Goal: Task Accomplishment & Management: Manage account settings

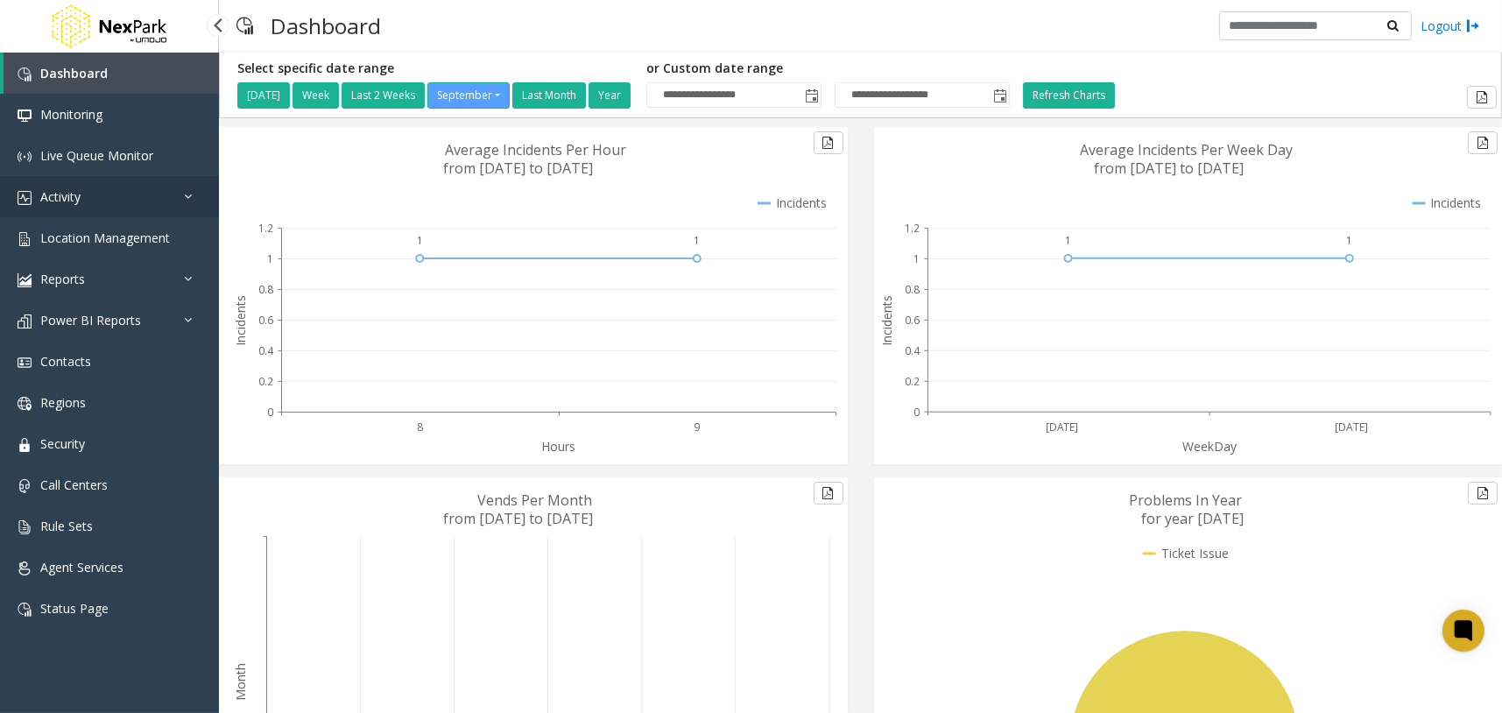
drag, startPoint x: 175, startPoint y: 194, endPoint x: 153, endPoint y: 208, distance: 26.5
click at [173, 194] on link "Activity" at bounding box center [109, 196] width 219 height 41
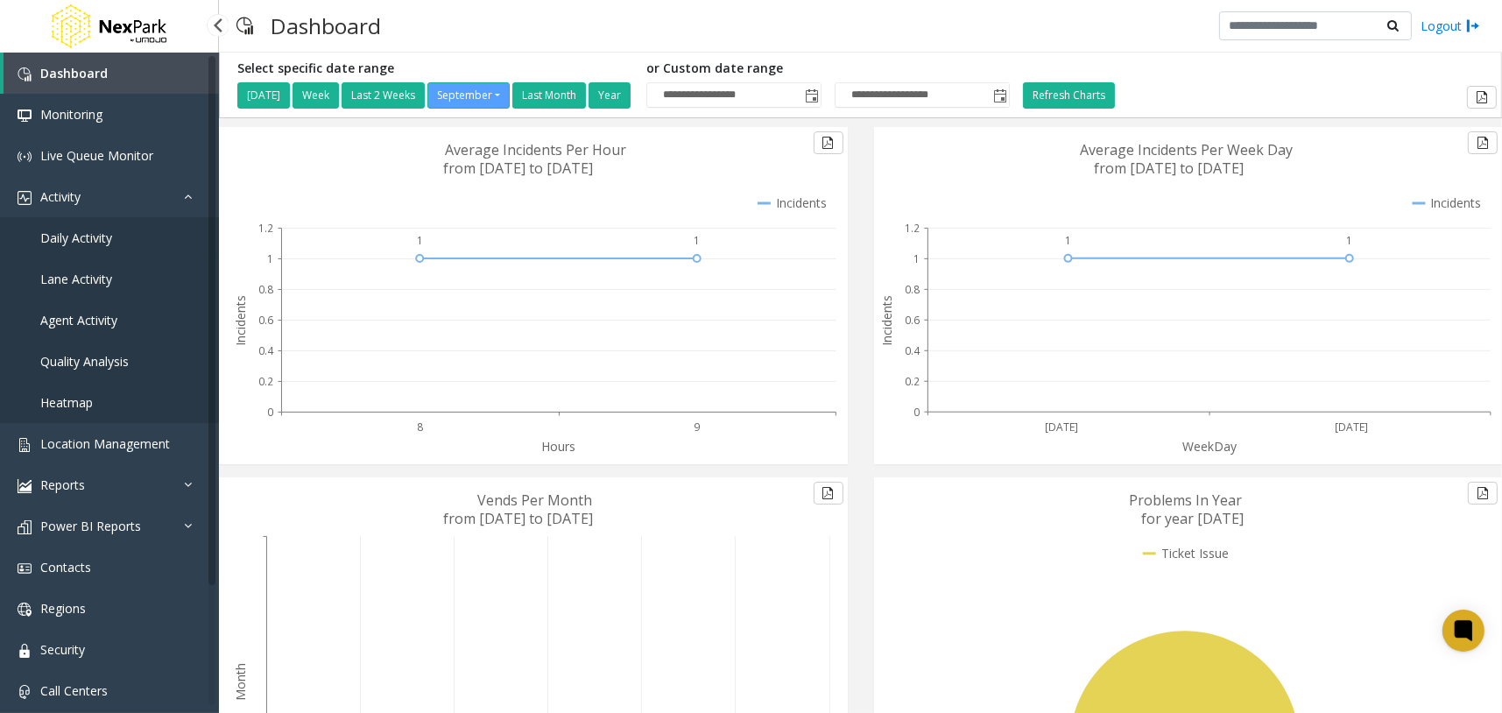
click at [107, 242] on span "Daily Activity" at bounding box center [76, 238] width 72 height 17
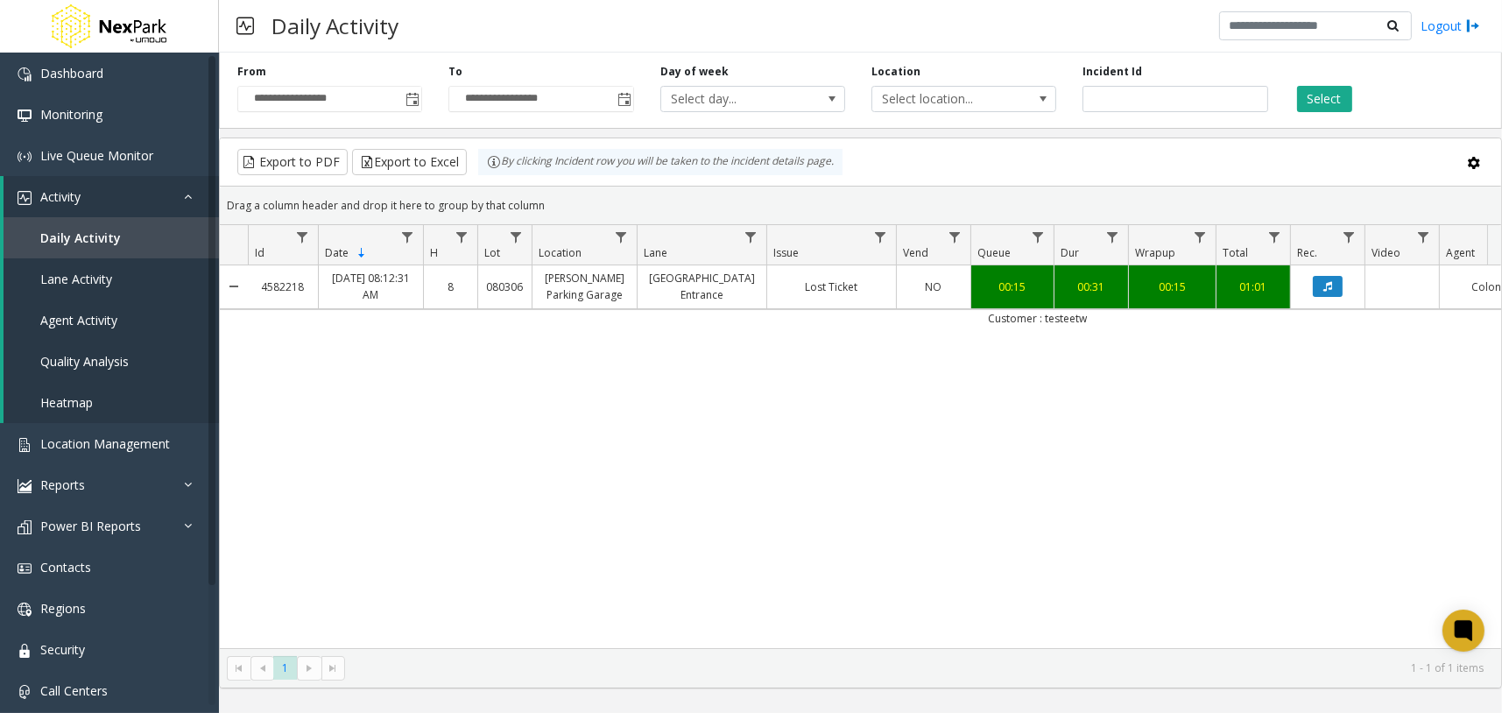
scroll to position [0, 338]
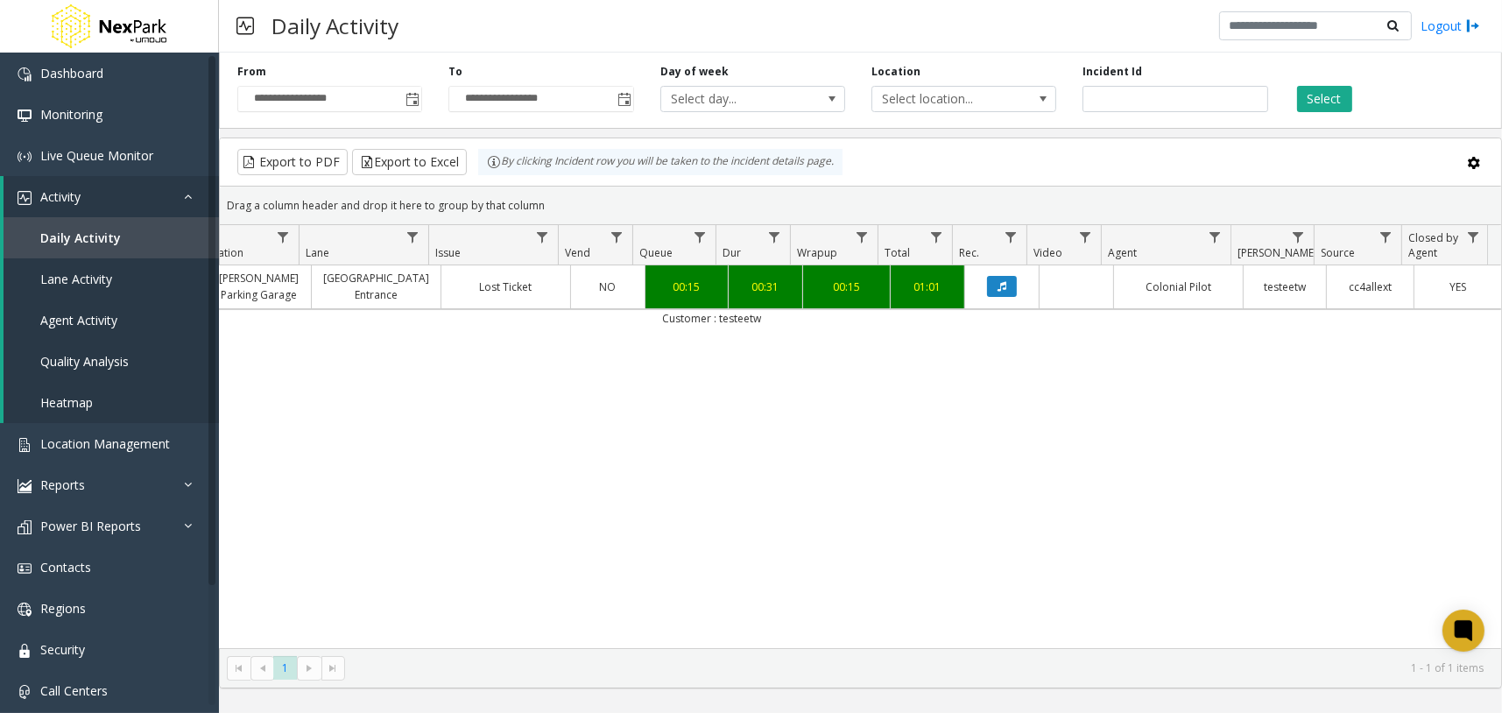
drag, startPoint x: 1141, startPoint y: 461, endPoint x: 1129, endPoint y: 447, distance: 18.6
click at [1140, 461] on div "4582218 [DATE] 08:12:31 AM 8 080306 [PERSON_NAME][GEOGRAPHIC_DATA] Entrance Los…" at bounding box center [861, 456] width 1282 height 383
click at [998, 285] on icon "Data table" at bounding box center [1002, 286] width 9 height 11
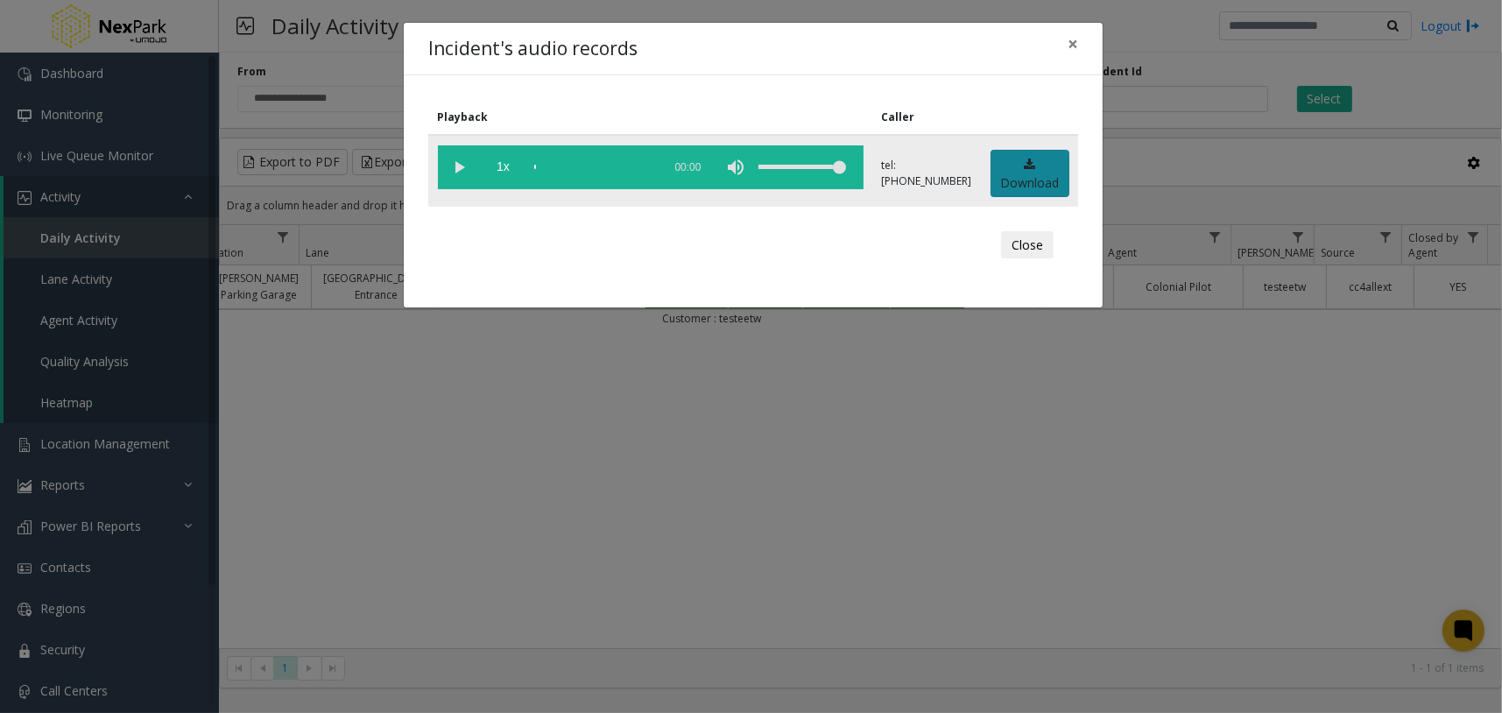
click at [1014, 175] on link "Download" at bounding box center [1030, 174] width 79 height 48
click at [1226, 462] on div "Incident's audio records × Playback Caller 1x 00:40 tel:[PHONE_NUMBER] Download…" at bounding box center [751, 356] width 1502 height 713
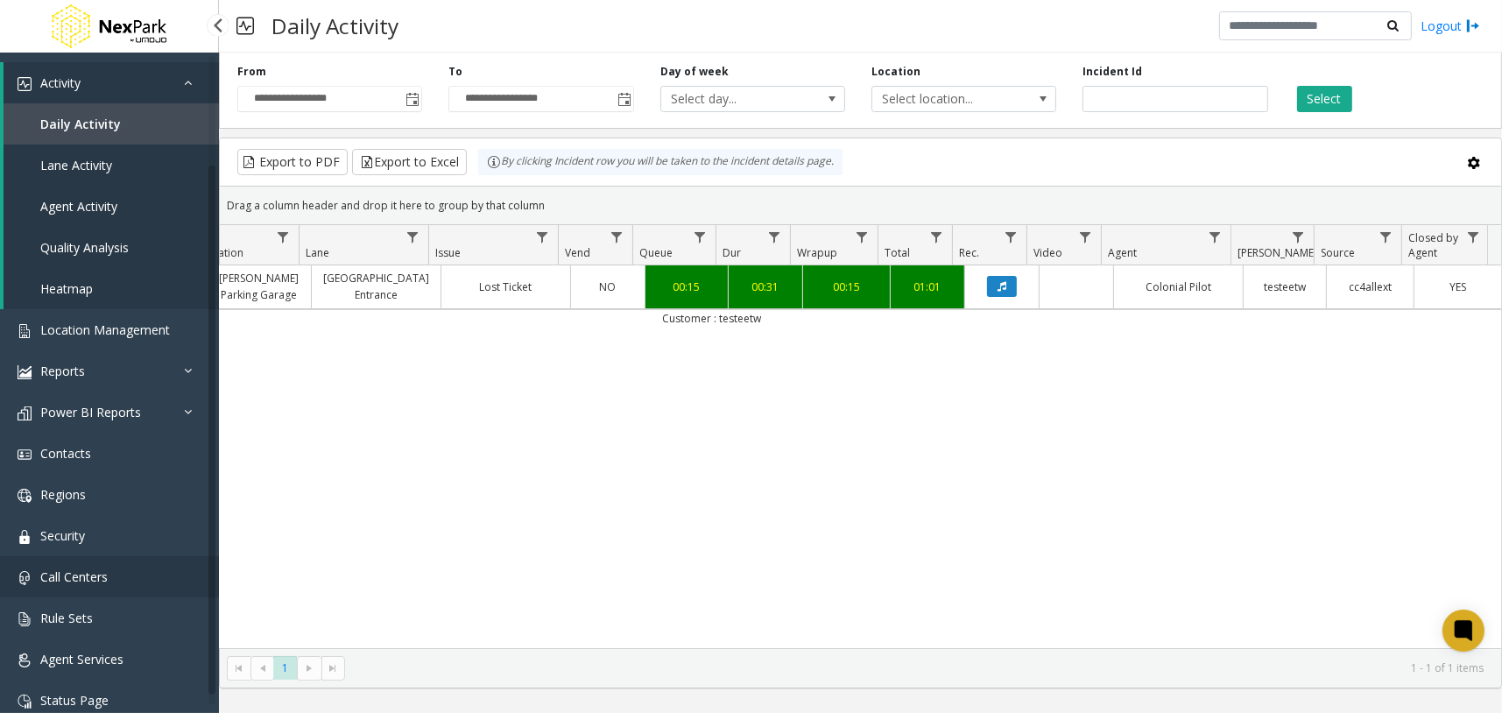
scroll to position [138, 0]
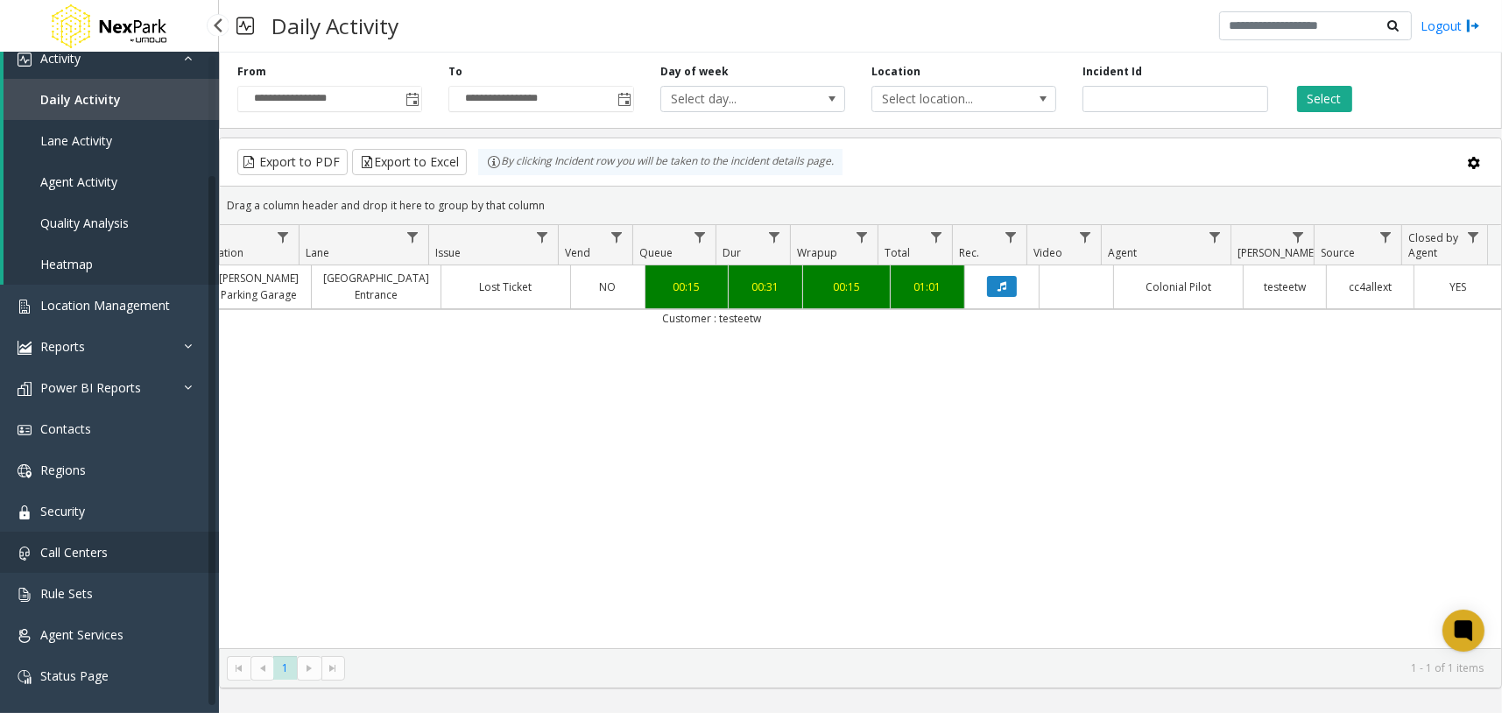
click at [152, 544] on link "Call Centers" at bounding box center [109, 552] width 219 height 41
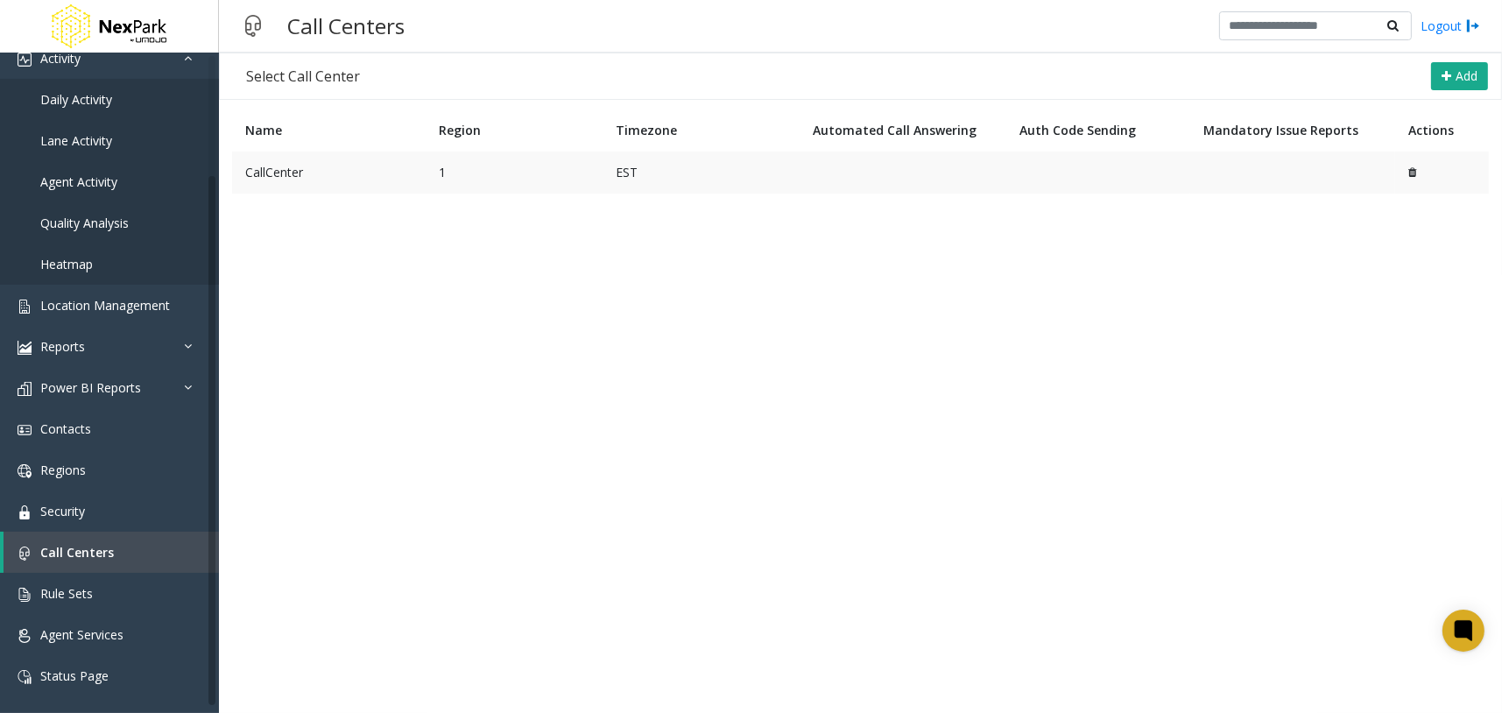
click at [358, 173] on td "CallCenter" at bounding box center [329, 173] width 194 height 42
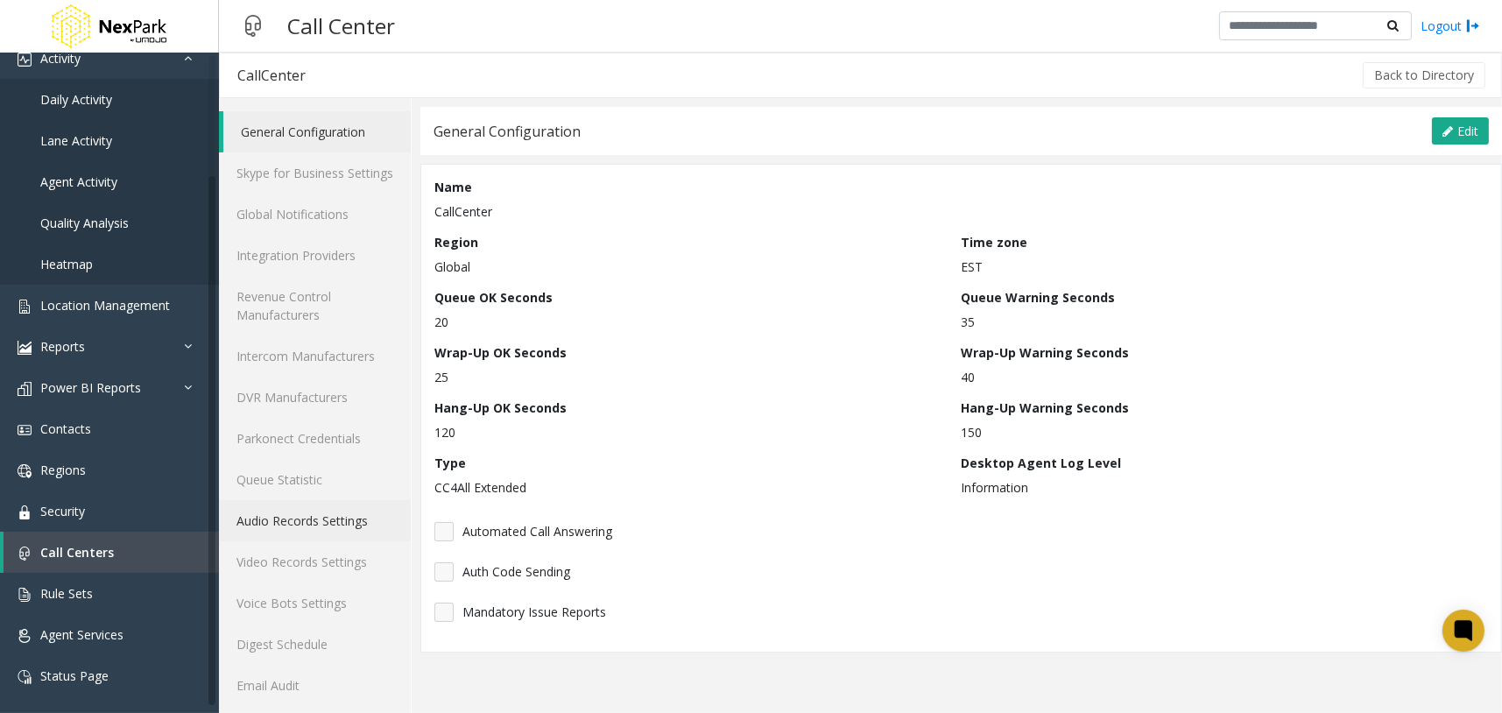
click at [343, 536] on link "Audio Records Settings" at bounding box center [315, 520] width 192 height 41
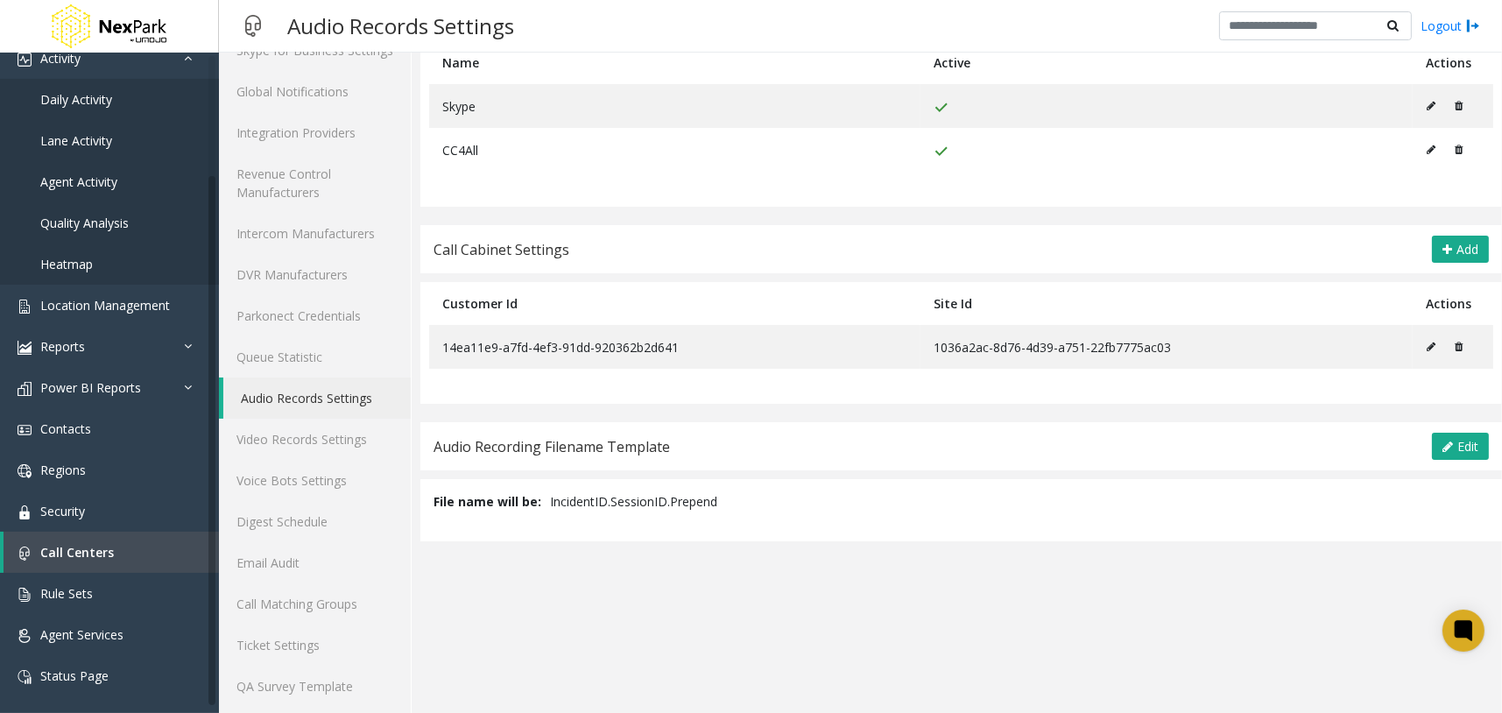
scroll to position [129, 0]
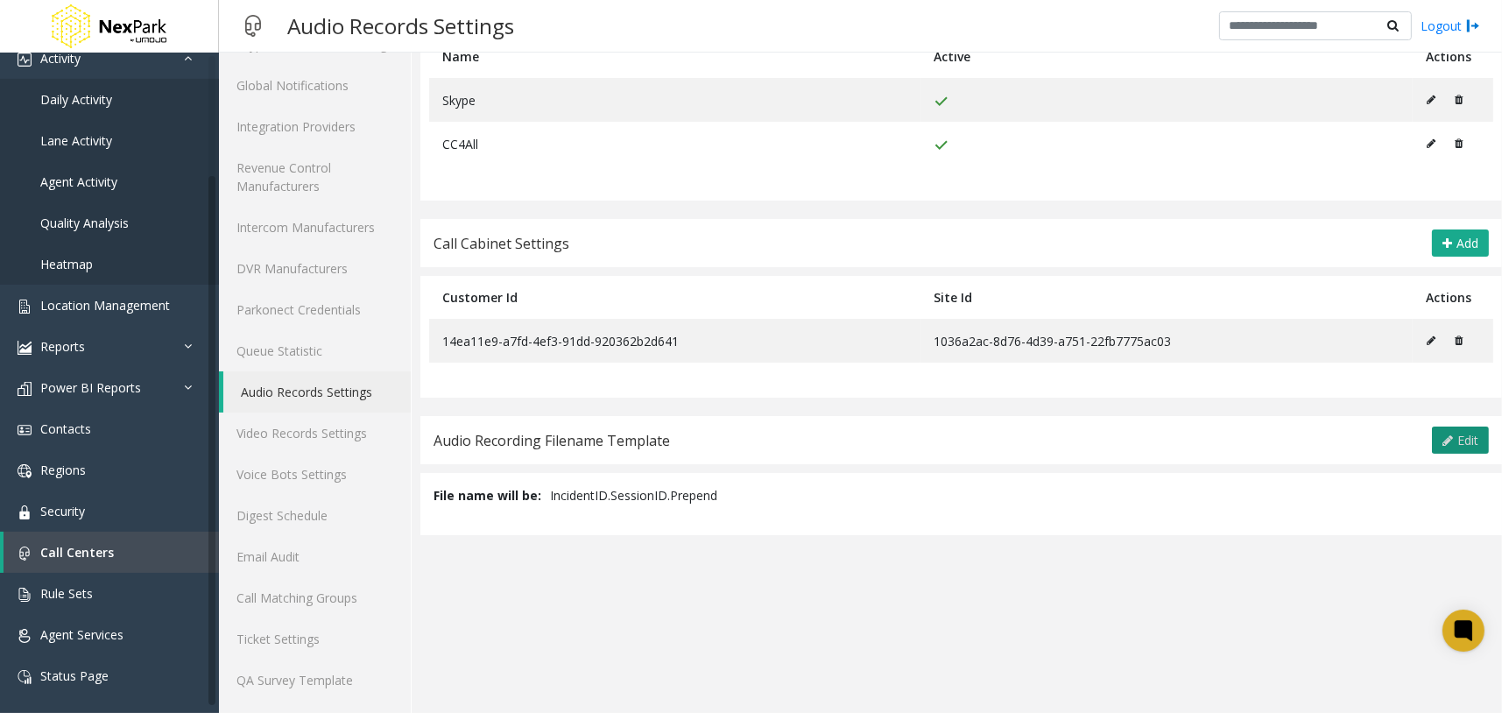
click at [1458, 439] on span "Edit" at bounding box center [1468, 440] width 21 height 17
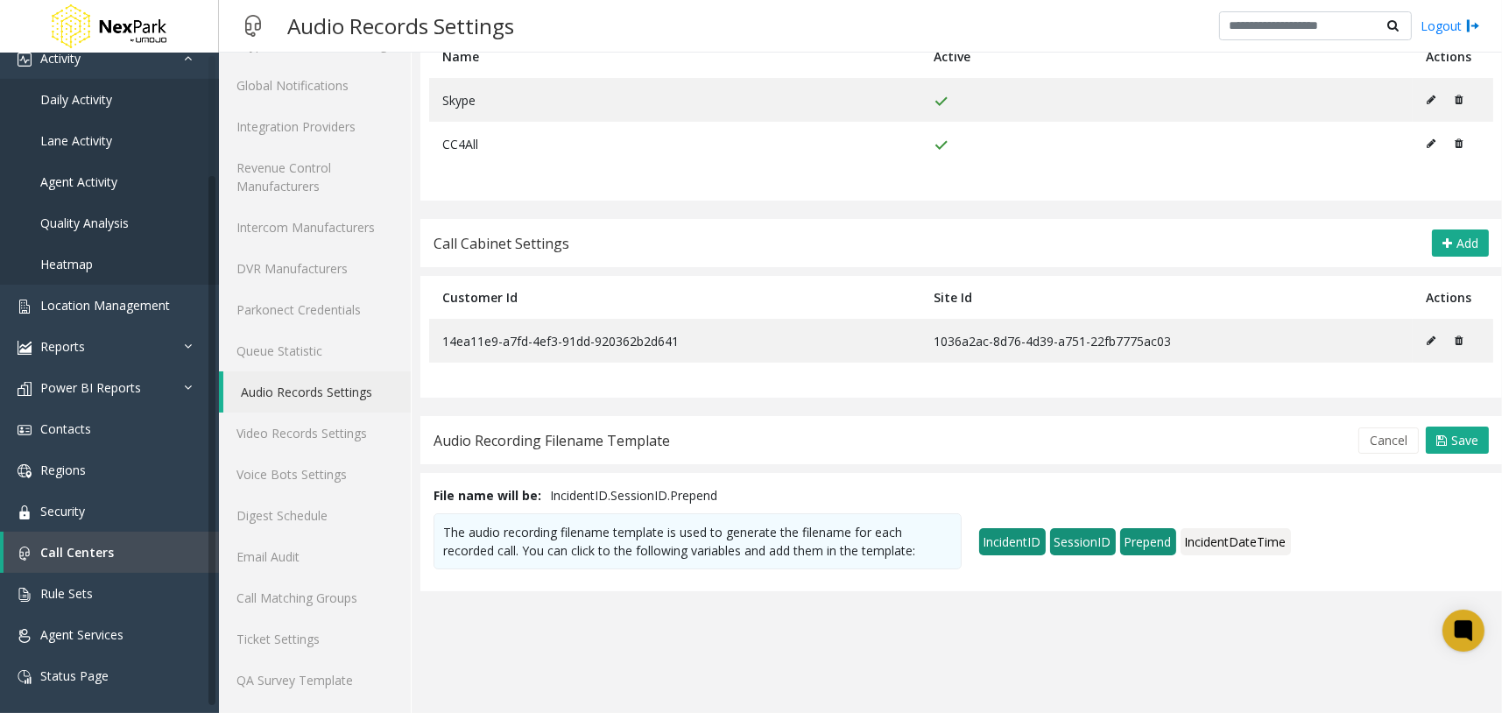
click at [1019, 541] on span "IncidentID" at bounding box center [1012, 541] width 67 height 27
click at [1061, 536] on span "SessionID" at bounding box center [1083, 541] width 66 height 27
click at [1134, 544] on span "Prepend" at bounding box center [1148, 541] width 56 height 27
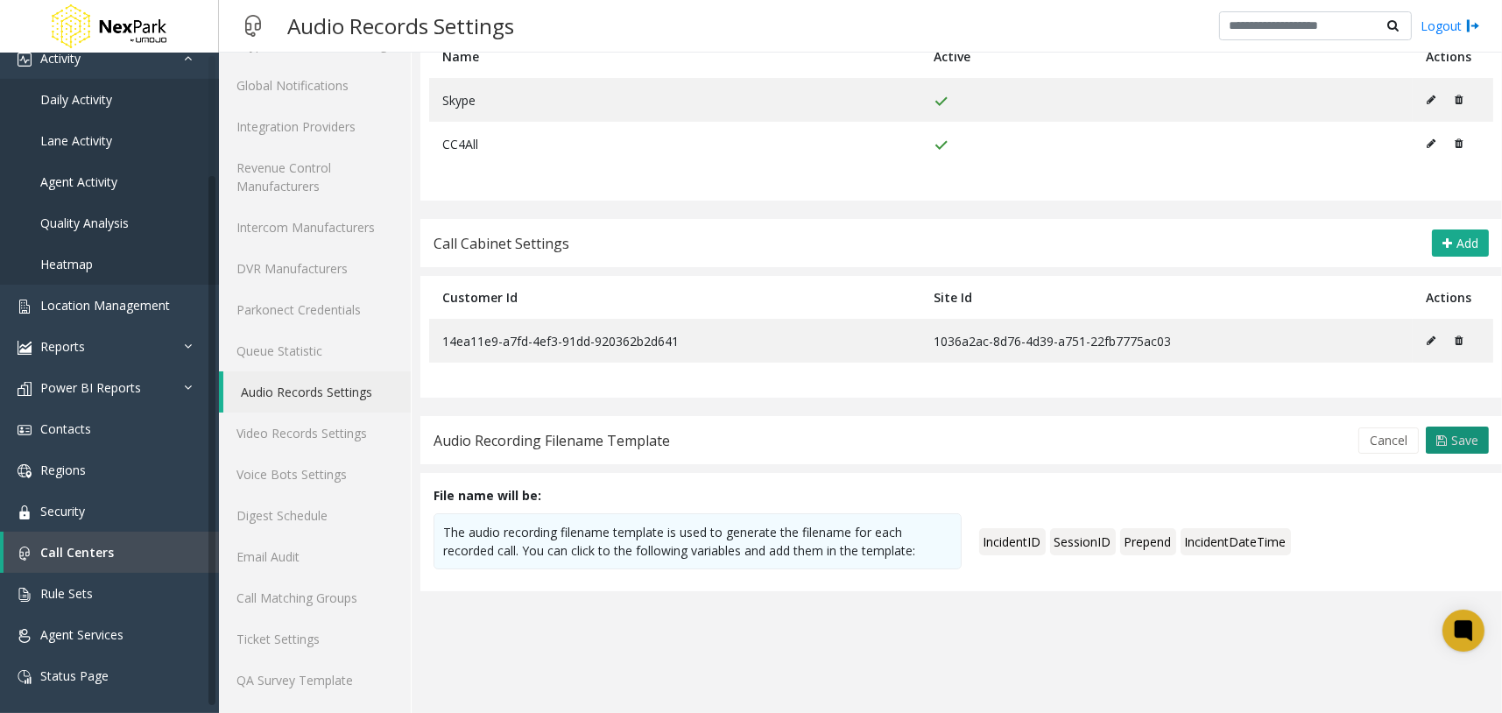
click at [1437, 440] on icon at bounding box center [1442, 441] width 11 height 14
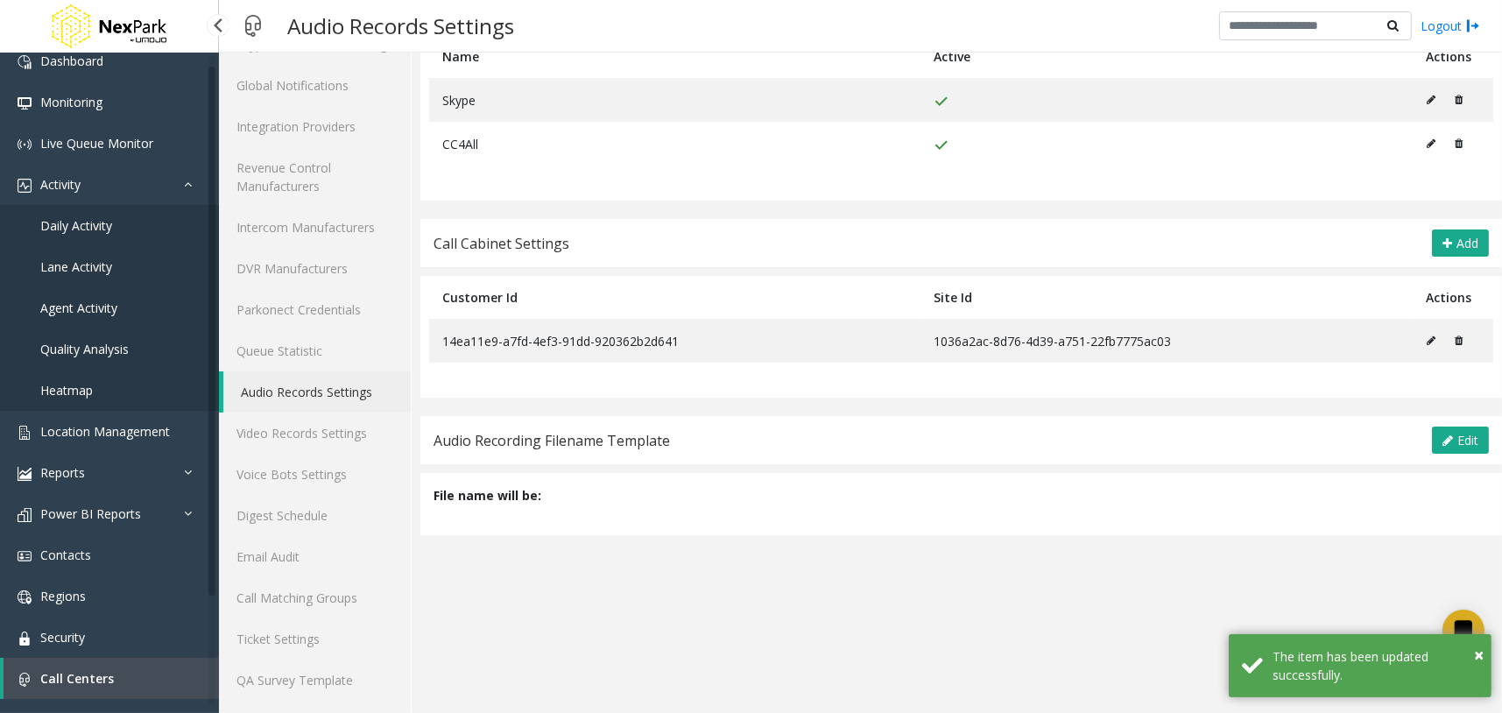
scroll to position [0, 0]
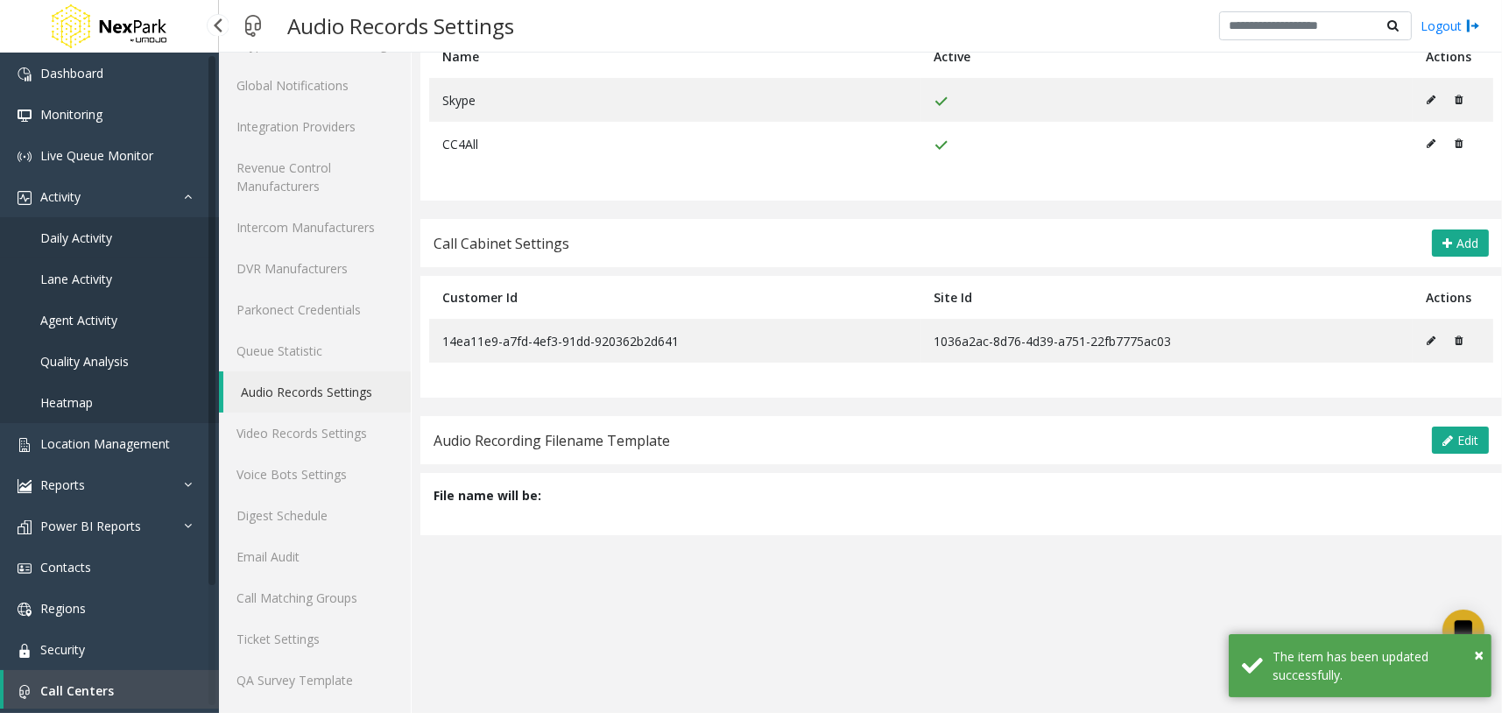
click at [145, 237] on link "Daily Activity" at bounding box center [109, 237] width 219 height 41
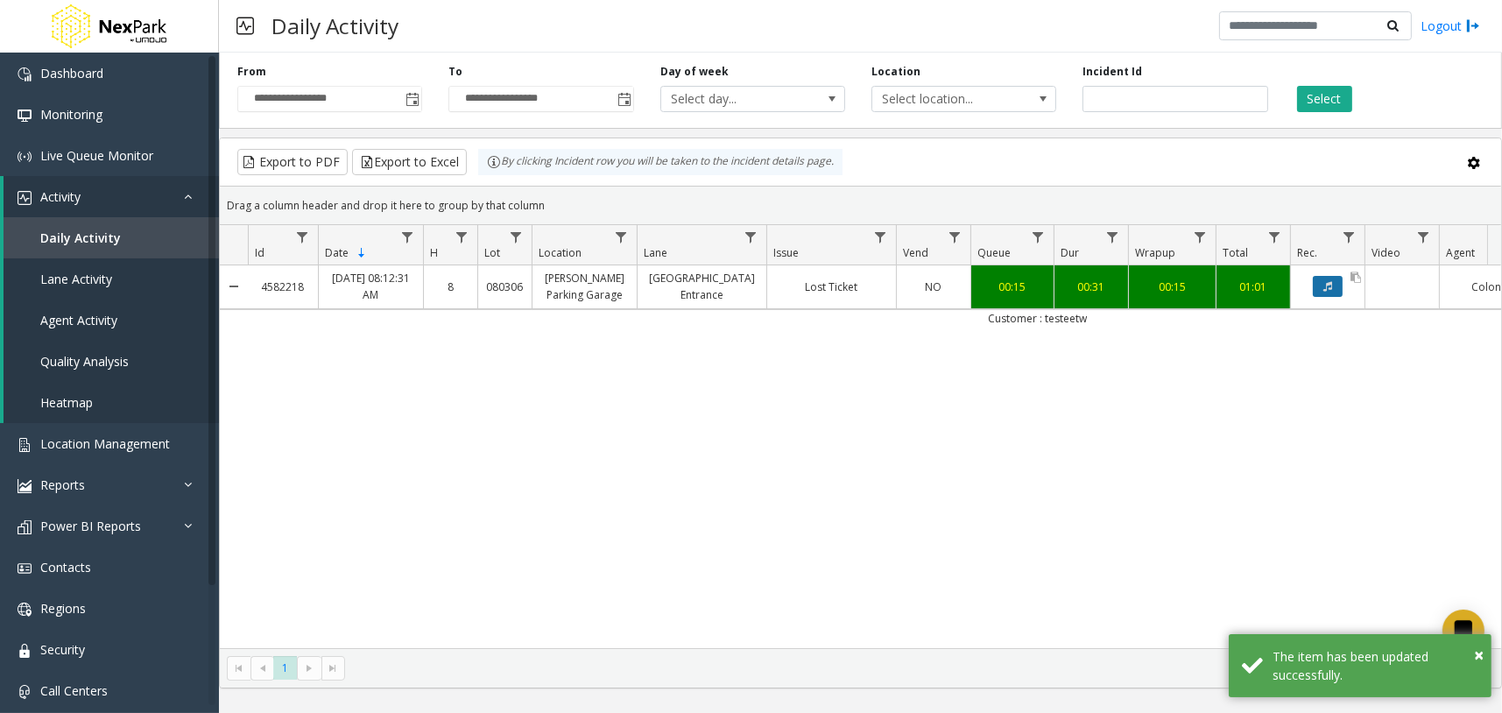
click at [1321, 287] on button "Data table" at bounding box center [1328, 286] width 30 height 21
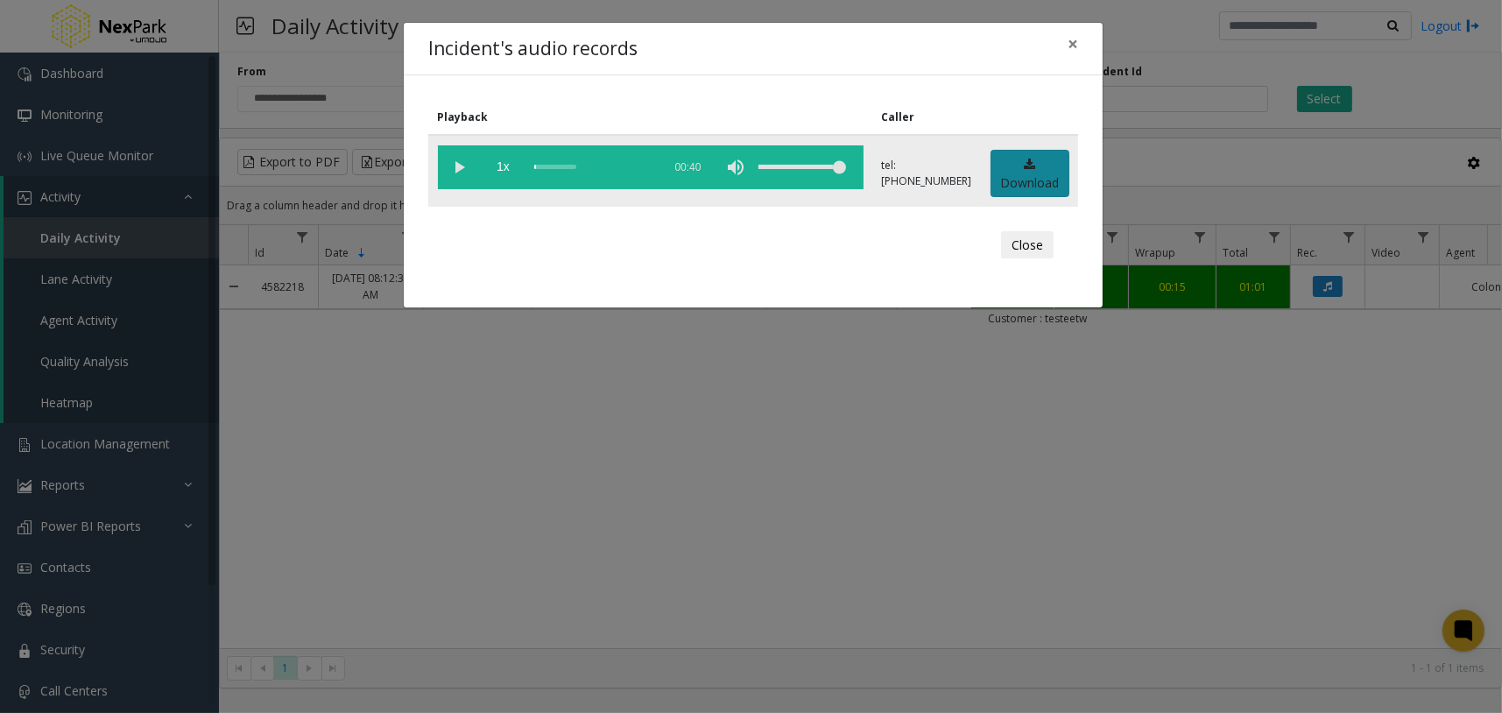
click at [1043, 164] on link "Download" at bounding box center [1030, 174] width 79 height 48
click at [1027, 247] on button "Close" at bounding box center [1027, 245] width 53 height 28
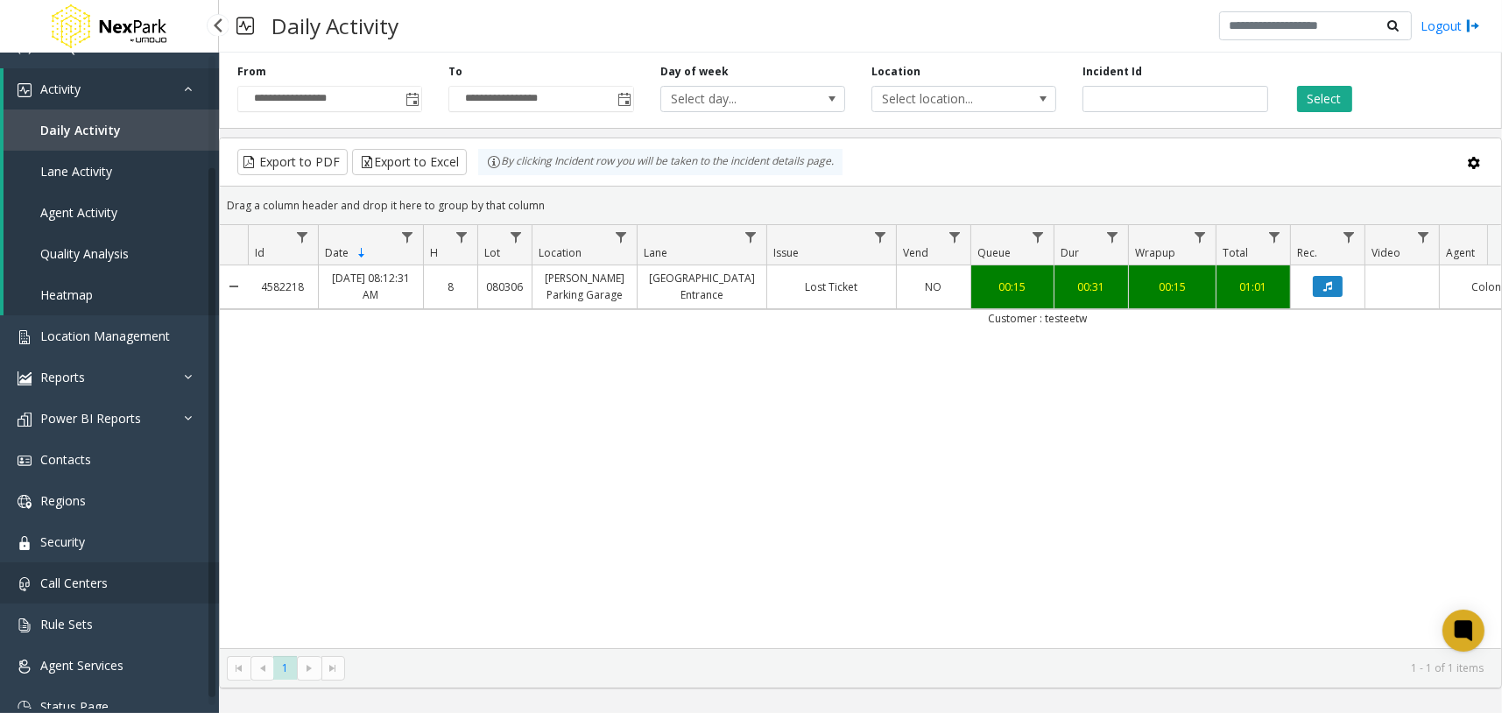
scroll to position [138, 0]
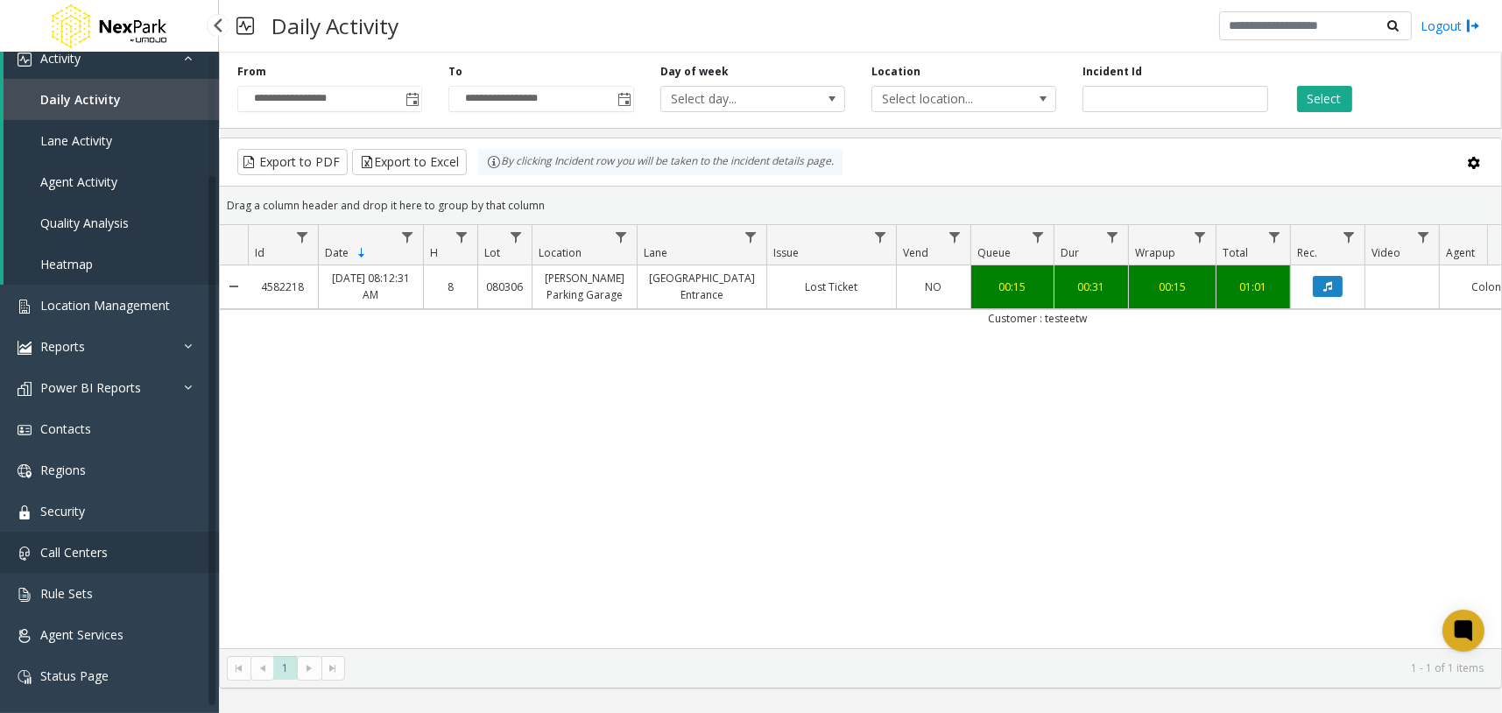
click at [148, 552] on link "Call Centers" at bounding box center [109, 552] width 219 height 41
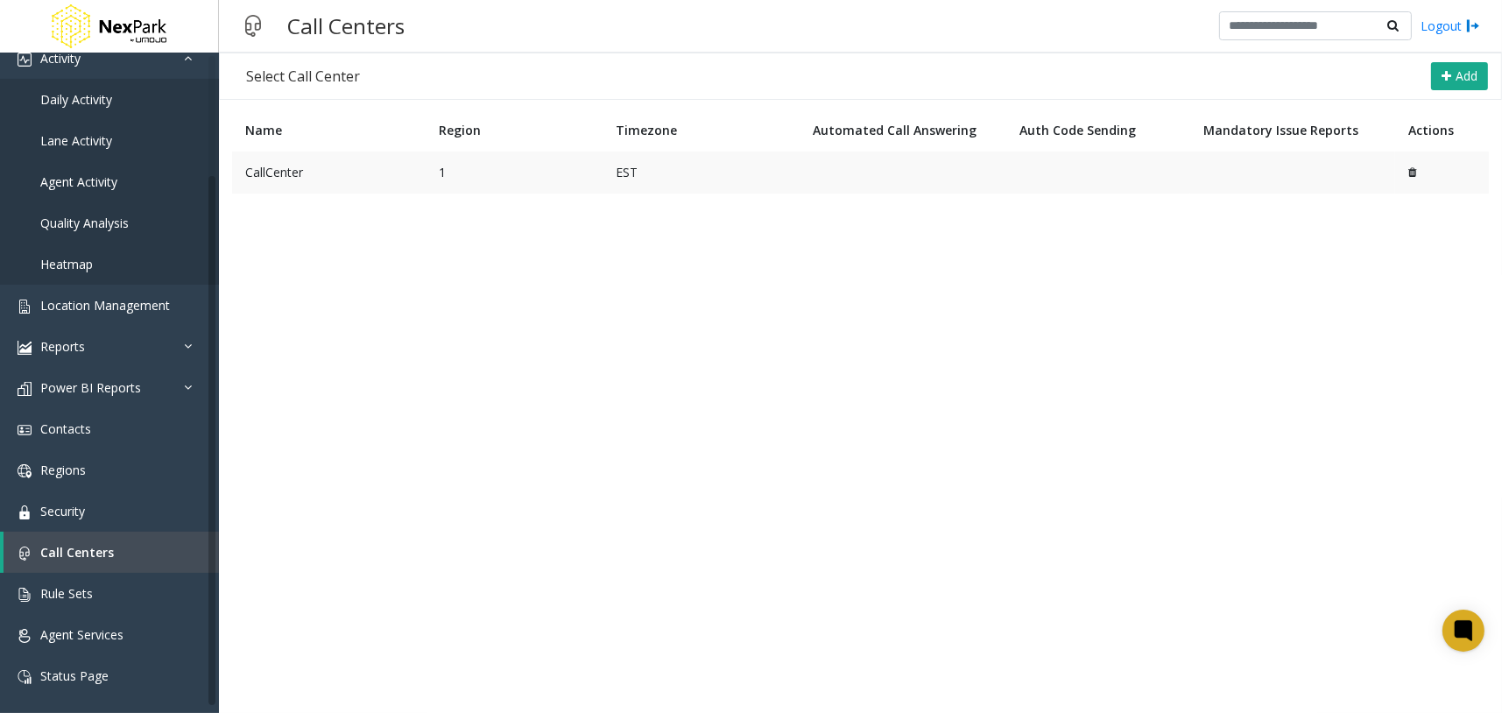
click at [279, 176] on td "CallCenter" at bounding box center [329, 173] width 194 height 42
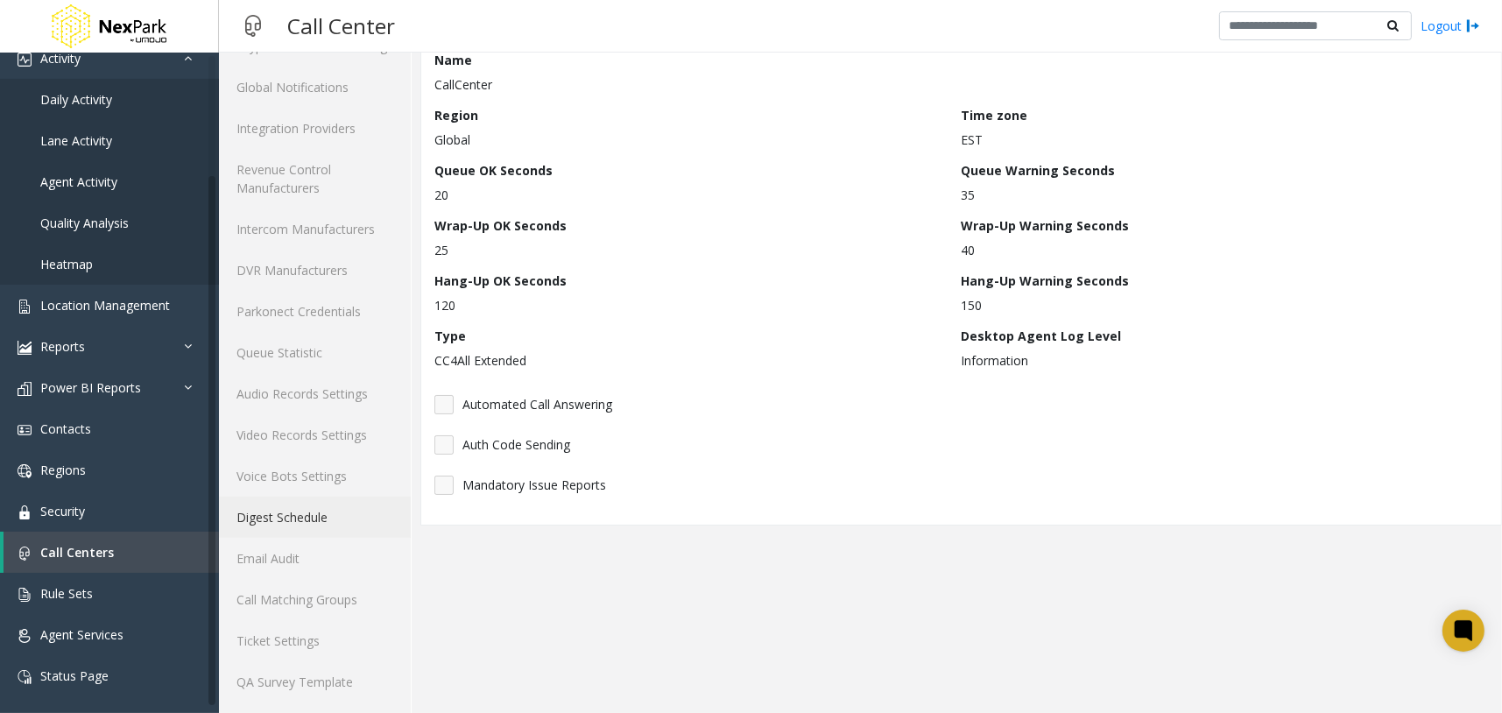
scroll to position [129, 0]
click at [746, 576] on app-call-center-configuration "General Configuration Edit Cancel Save Name CallCenter Region Global Time zone …" at bounding box center [961, 346] width 1082 height 736
click at [349, 391] on link "Audio Records Settings" at bounding box center [315, 391] width 192 height 41
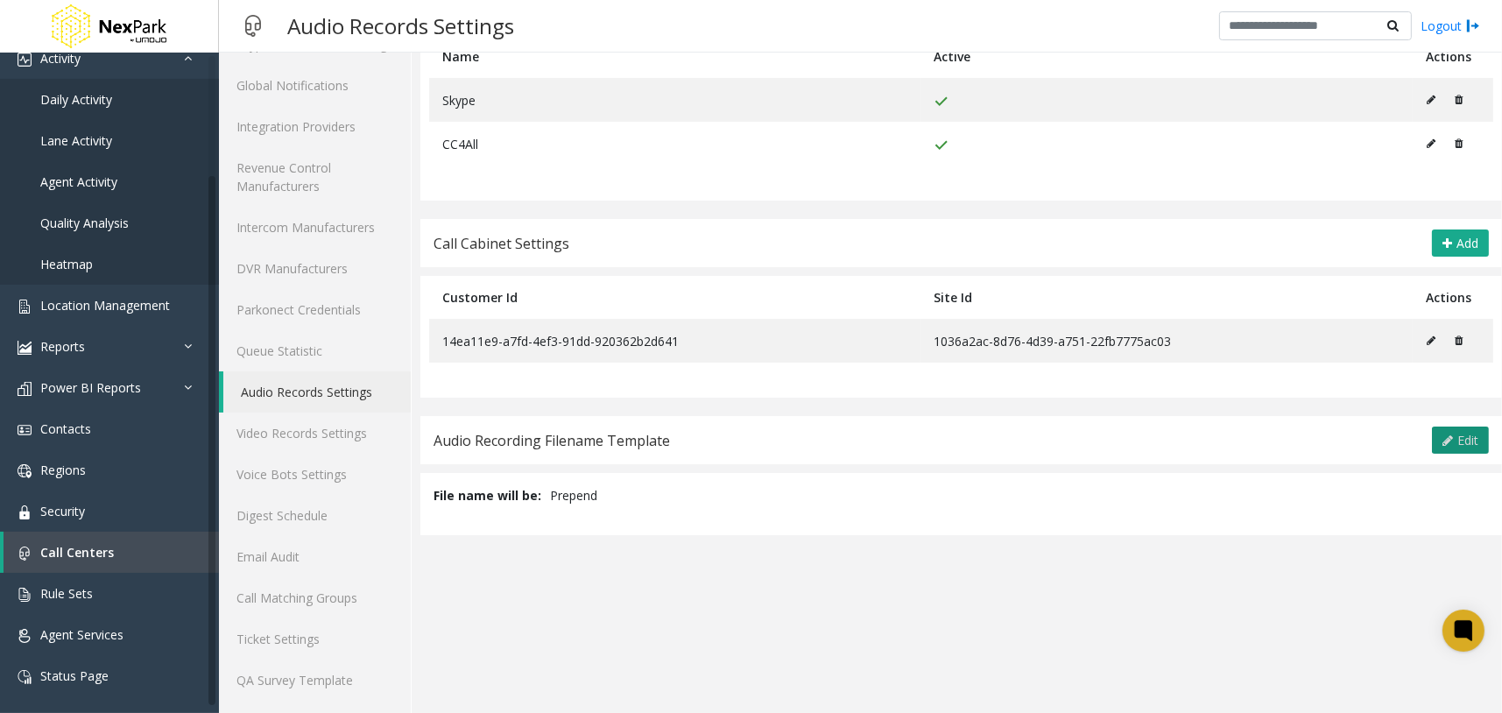
click at [1458, 439] on span "Edit" at bounding box center [1468, 440] width 21 height 17
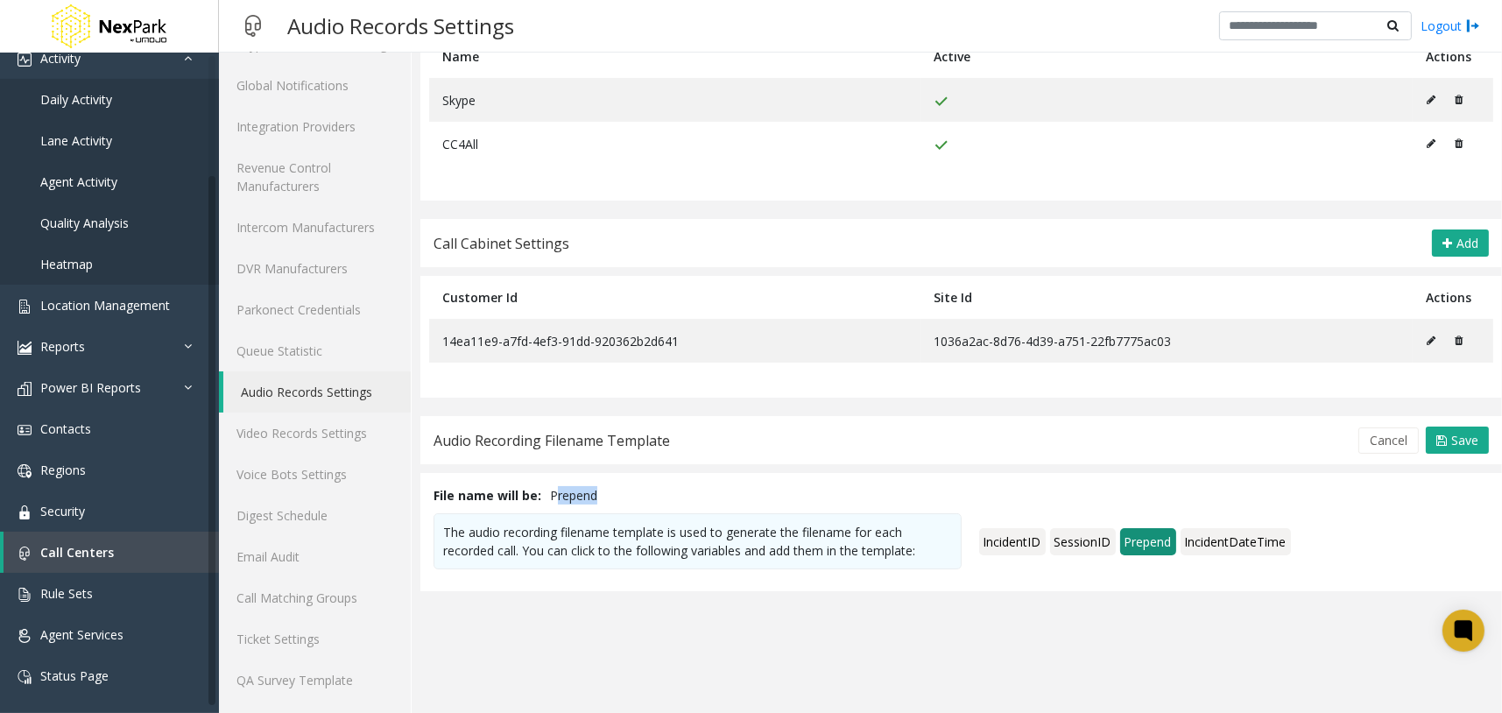
drag, startPoint x: 622, startPoint y: 488, endPoint x: 767, endPoint y: 491, distance: 145.4
click at [772, 488] on div "File name will be: Prepend" at bounding box center [962, 495] width 1056 height 18
click at [749, 499] on div "File name will be: Prepend" at bounding box center [962, 495] width 1056 height 18
